Goal: Task Accomplishment & Management: Use online tool/utility

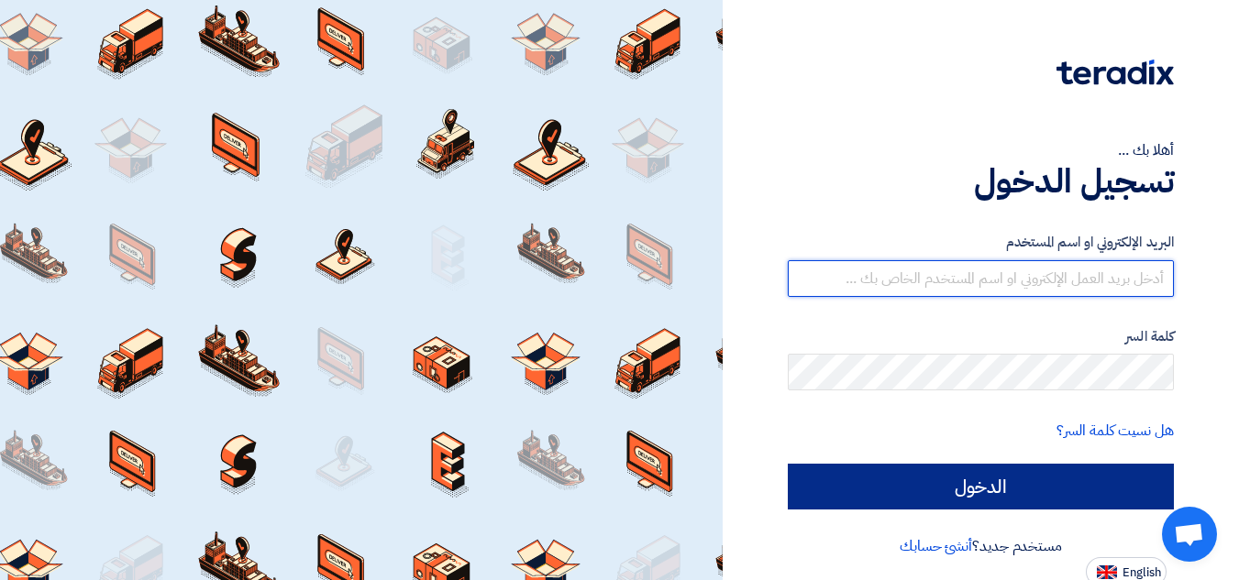
type input "[EMAIL_ADDRESS][DOMAIN_NAME]"
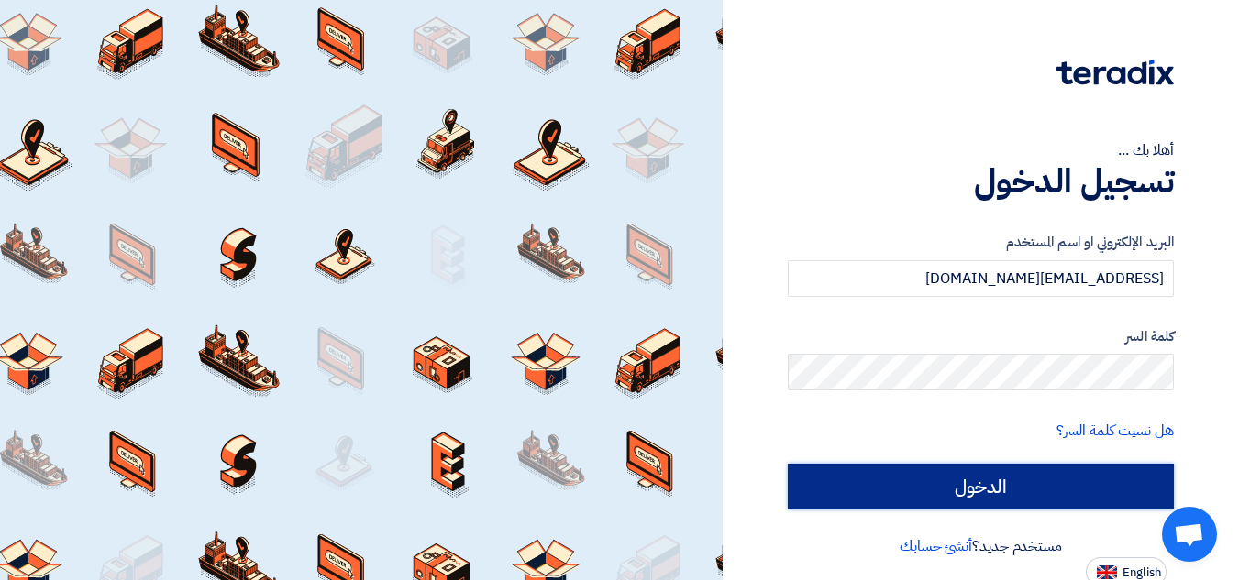
click at [853, 489] on input "الدخول" at bounding box center [981, 487] width 386 height 46
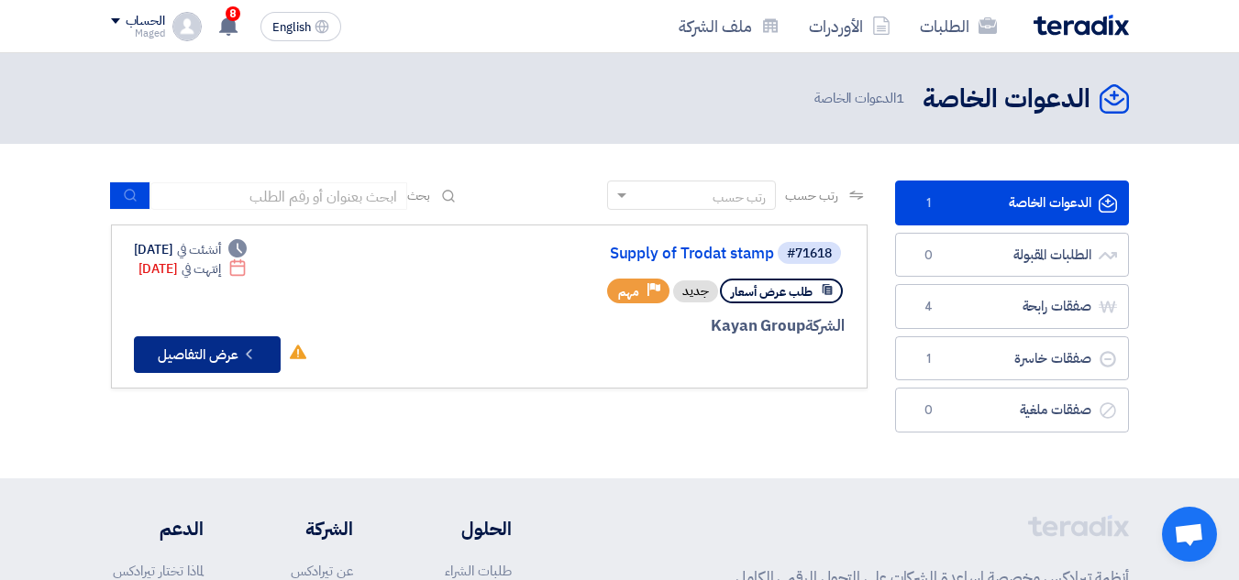
click at [248, 356] on icon "Check details" at bounding box center [248, 354] width 17 height 17
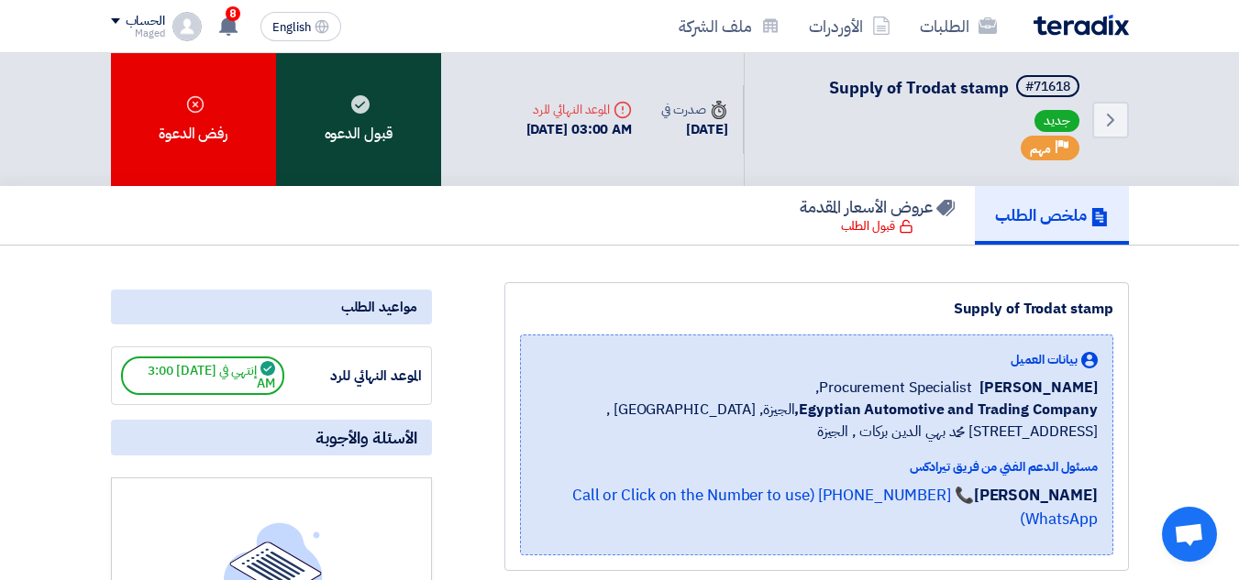
click at [387, 154] on div "قبول الدعوه" at bounding box center [358, 119] width 165 height 133
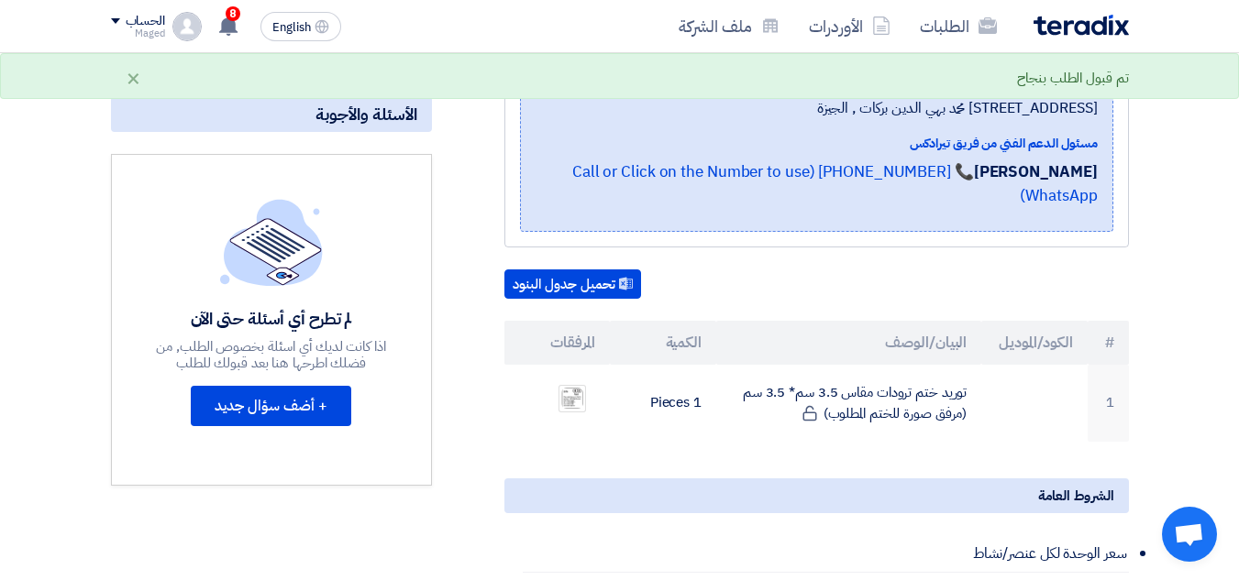
scroll to position [325, 0]
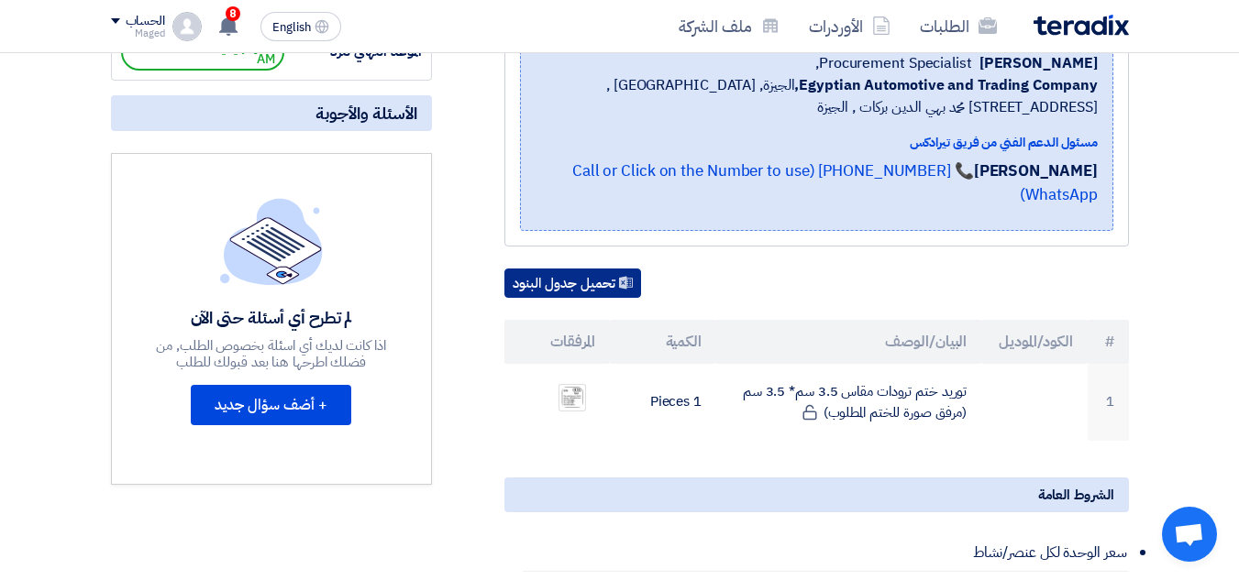
click at [567, 269] on button "تحميل جدول البنود" at bounding box center [572, 283] width 137 height 29
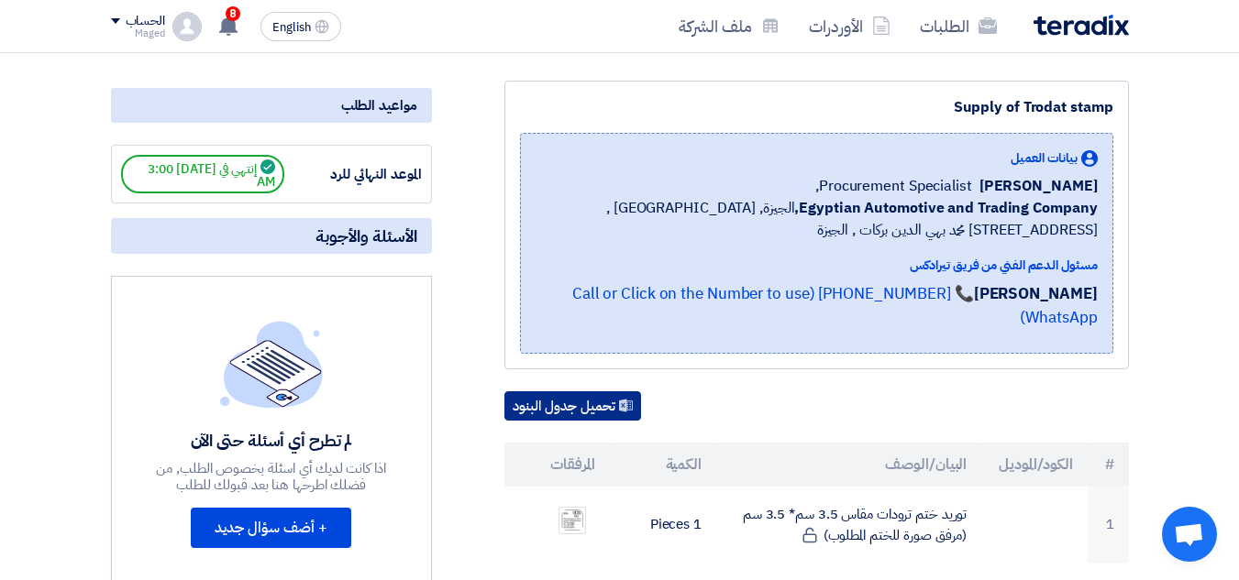
scroll to position [201, 0]
click at [360, 180] on div "الموعد النهائي للرد" at bounding box center [353, 175] width 138 height 21
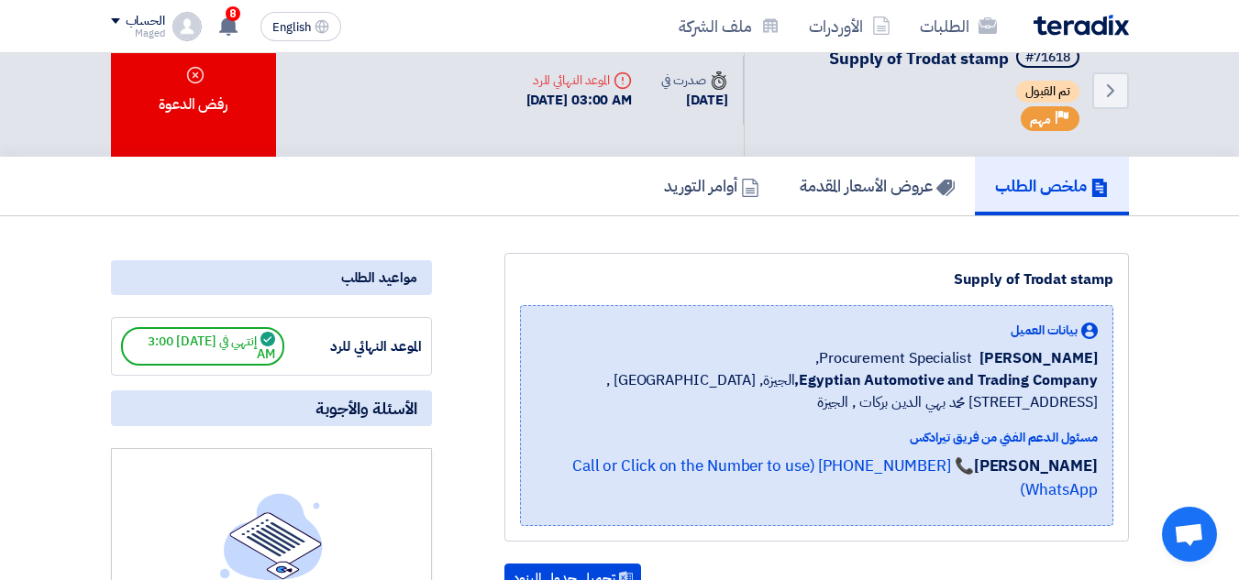
scroll to position [0, 0]
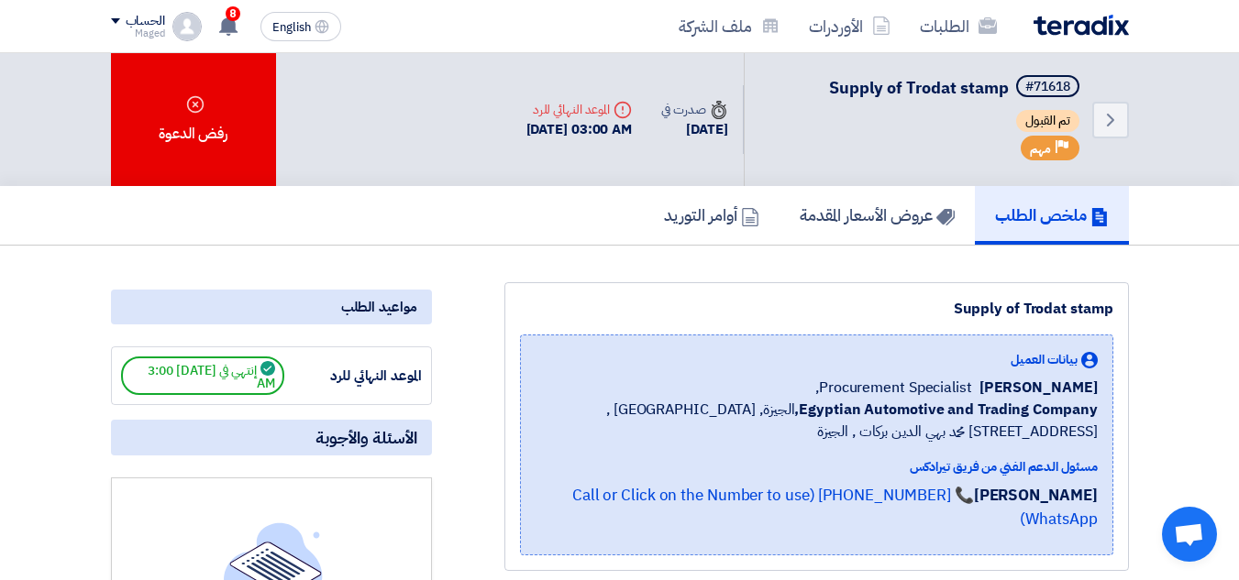
click at [369, 298] on div "مواعيد الطلب" at bounding box center [271, 307] width 321 height 35
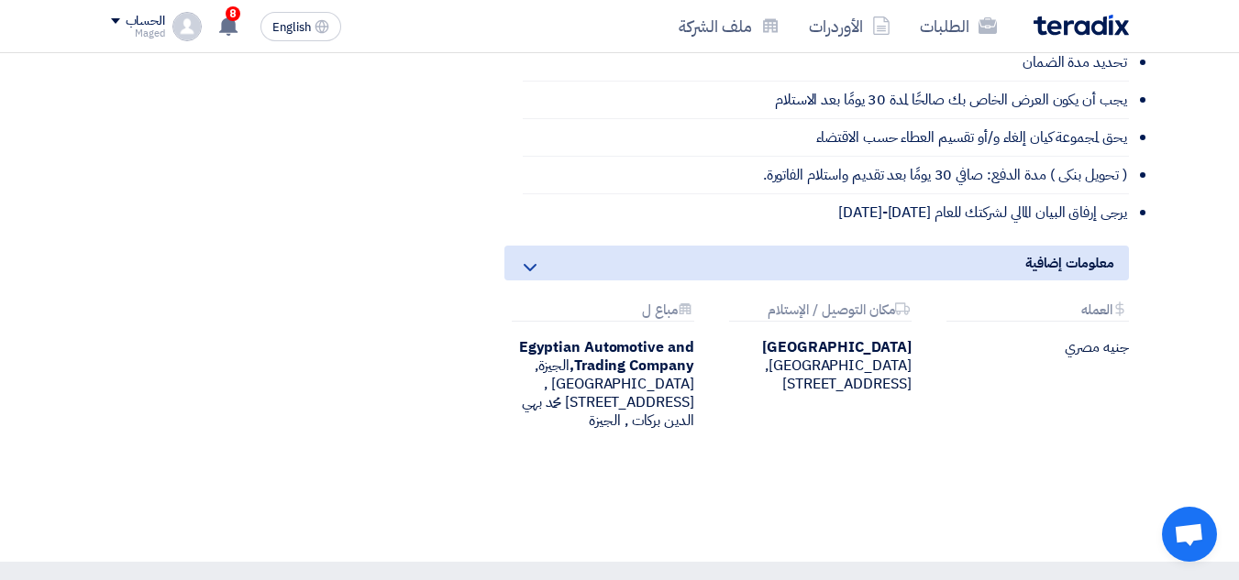
scroll to position [927, 0]
click at [701, 323] on div "Attachments مباع ل Egyptian Automotive and Trading Company, الجيزة, Egypt ,19 ش…" at bounding box center [599, 366] width 217 height 127
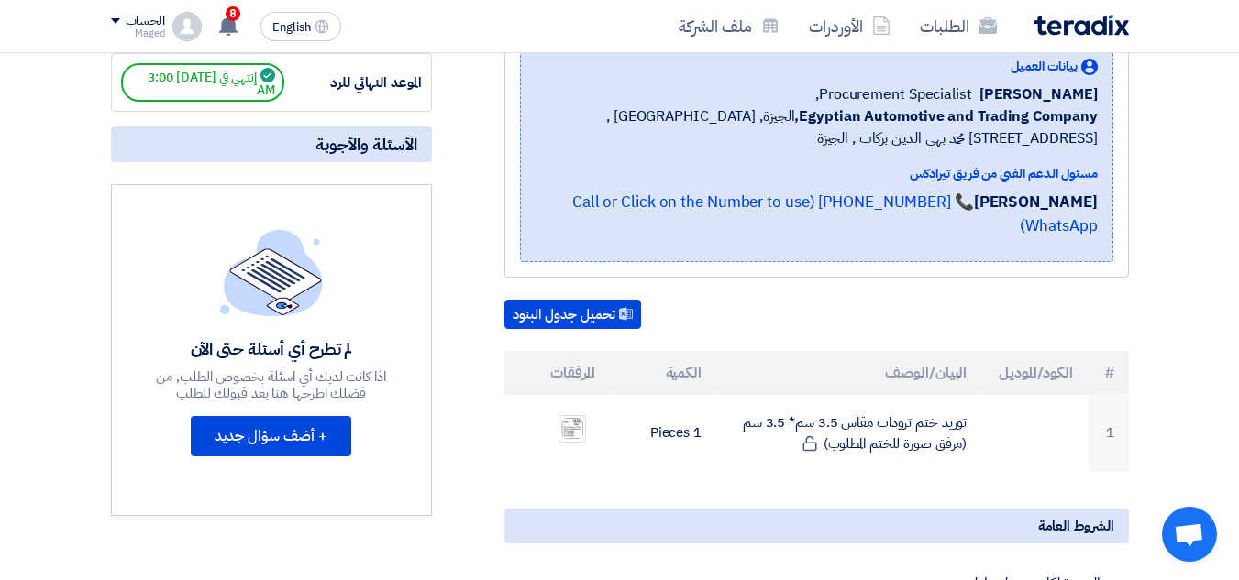
scroll to position [295, 0]
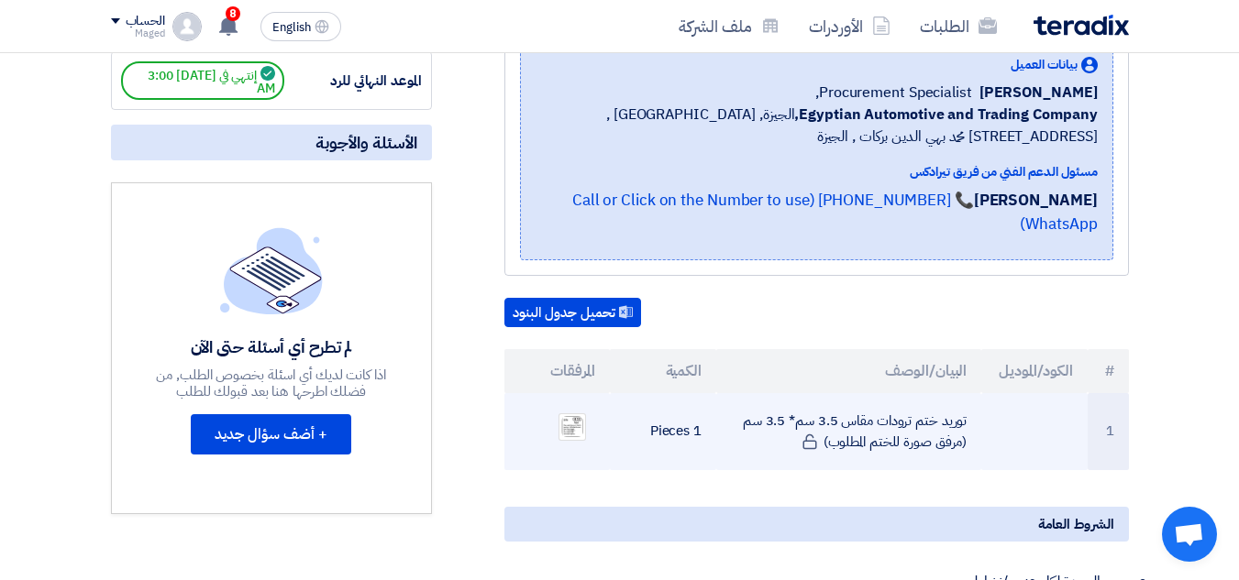
click at [730, 395] on td "توريد ختم ترودات مقاس 3.5 سم* 3.5 سم (مرفق صورة للختم المطلوب)" at bounding box center [848, 431] width 265 height 77
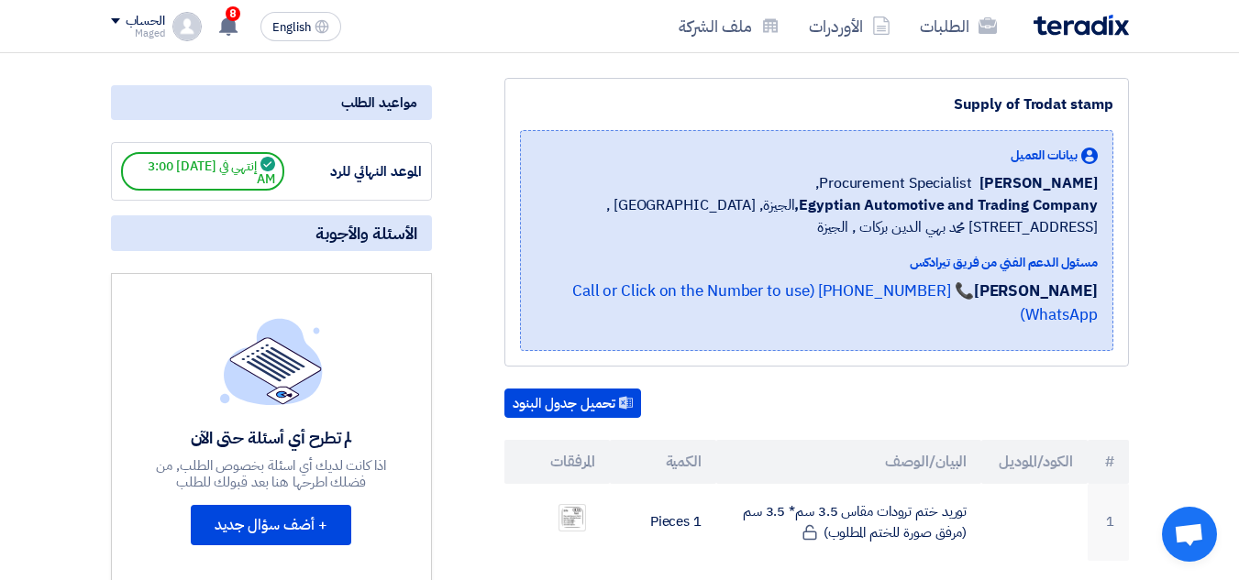
scroll to position [208, 0]
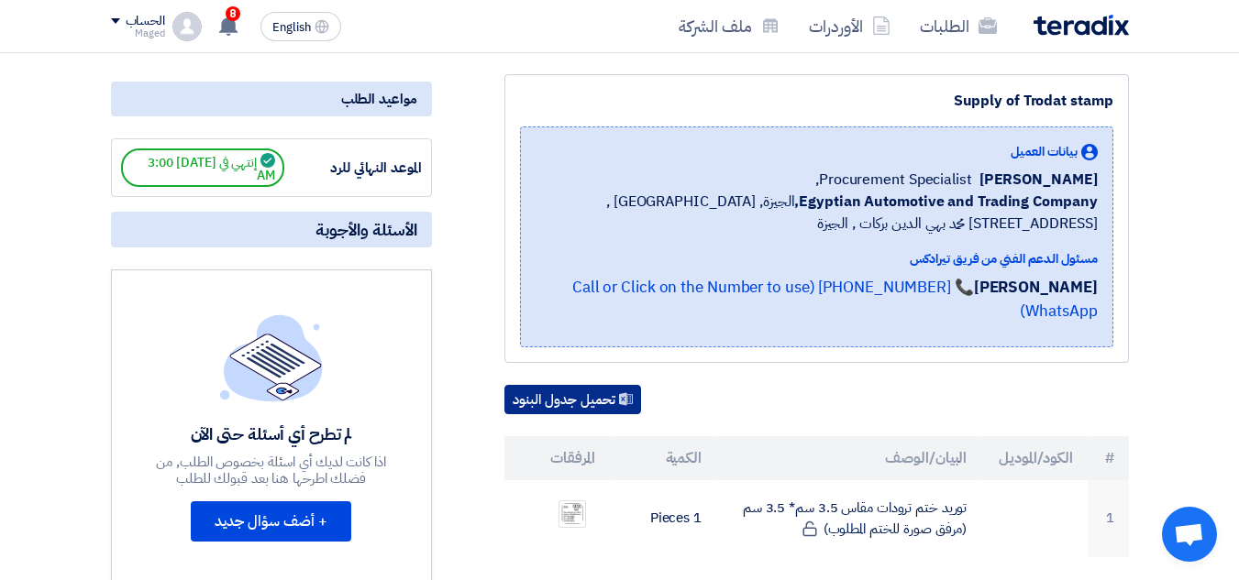
click at [580, 385] on button "تحميل جدول البنود" at bounding box center [572, 399] width 137 height 29
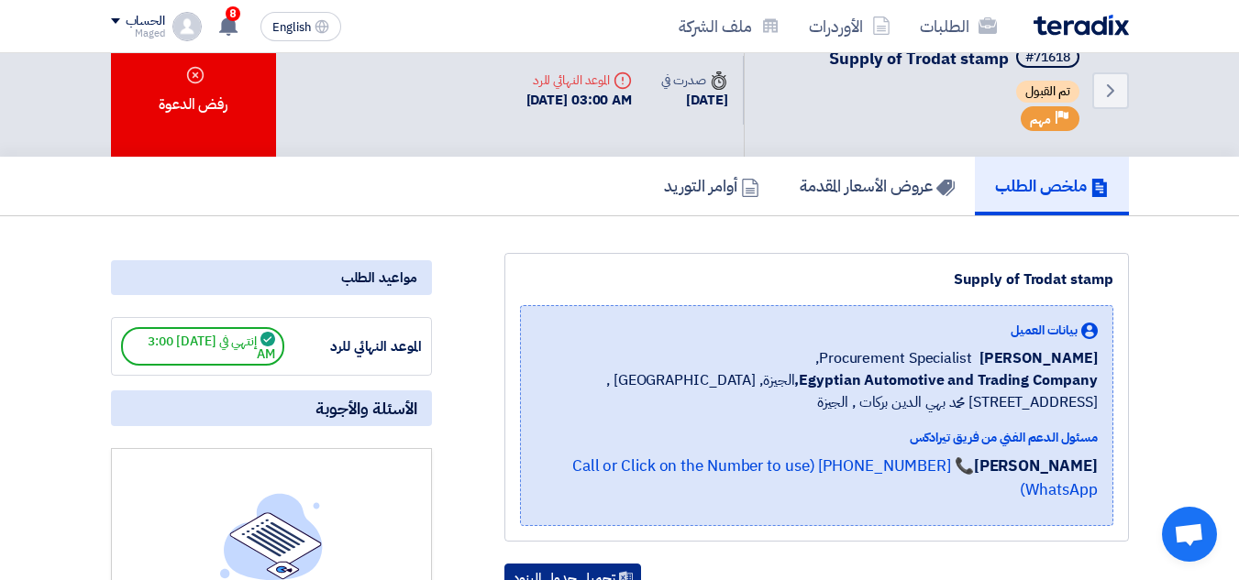
scroll to position [0, 0]
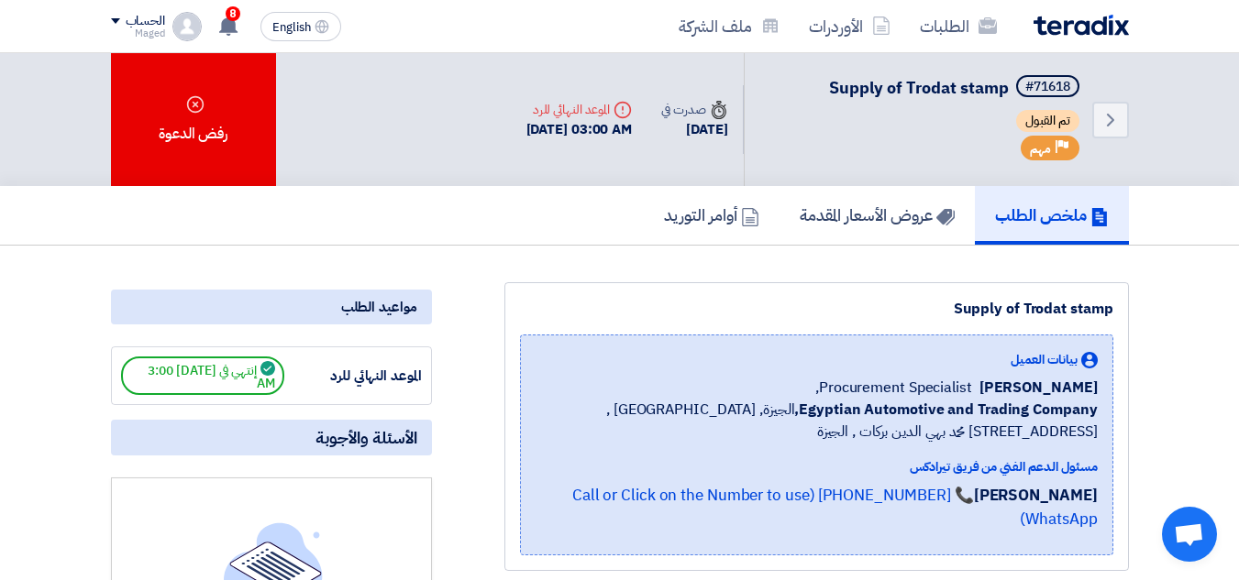
click at [572, 109] on div "Deadline الموعد النهائي للرد" at bounding box center [579, 109] width 106 height 19
click at [1014, 206] on h5 "ملخص الطلب" at bounding box center [1052, 214] width 114 height 21
